Goal: Transaction & Acquisition: Purchase product/service

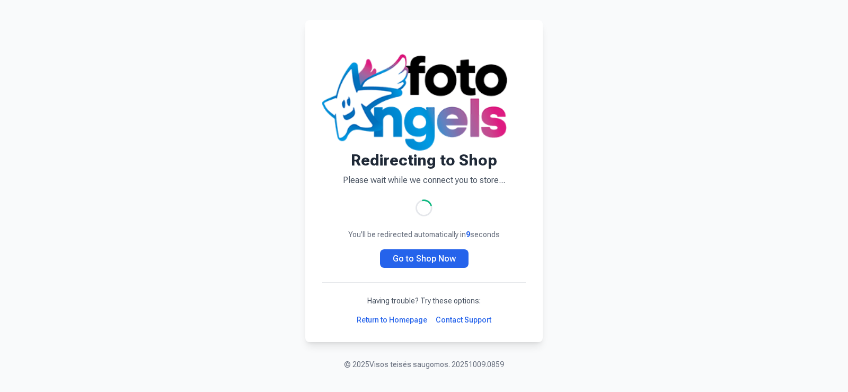
click at [428, 257] on link "Go to Shop Now" at bounding box center [424, 258] width 88 height 19
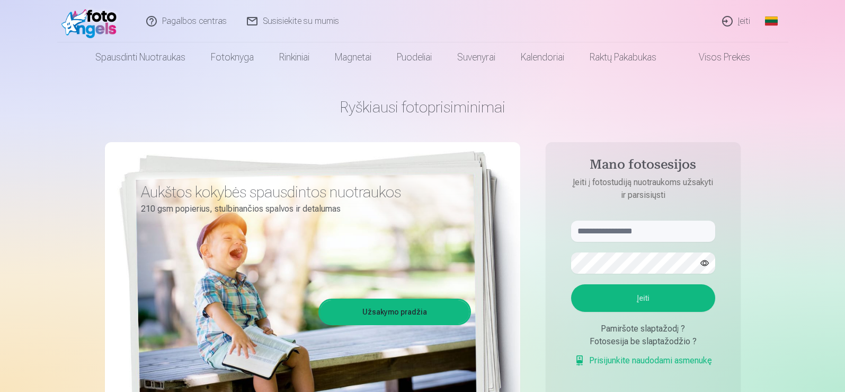
click at [393, 311] on link "Užsakymo pradžia" at bounding box center [394, 311] width 149 height 23
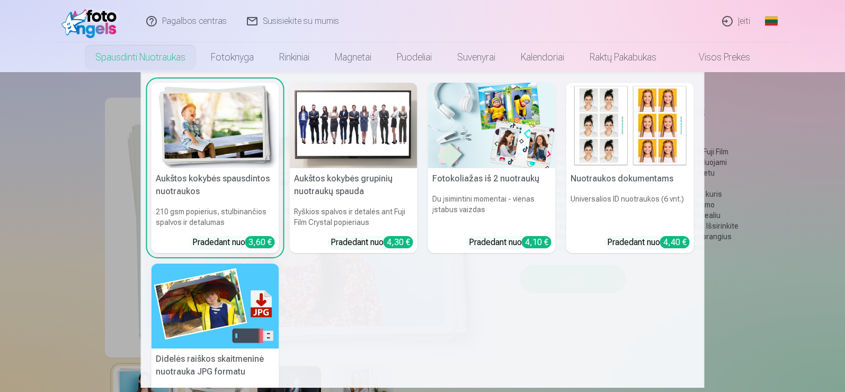
click at [63, 114] on nav "Aukštos kokybės spausdintos nuotraukos 210 gsm popierius, stulbinančios spalvos…" at bounding box center [422, 229] width 845 height 315
